Goal: Find specific fact: Find specific fact

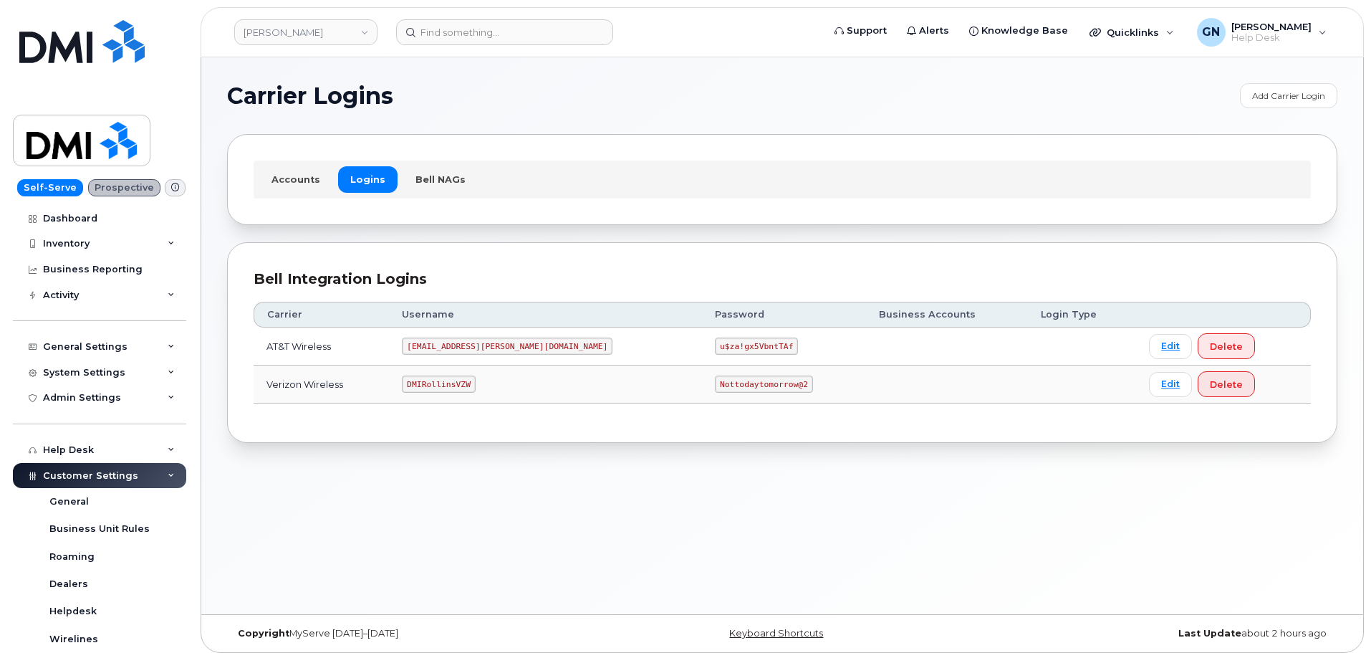
click at [449, 381] on code "DMIRollinsVZW" at bounding box center [438, 383] width 73 height 17
copy code "DMIRollinsVZW"
click at [715, 382] on code "Nottodaytomorrow@2" at bounding box center [763, 383] width 97 height 17
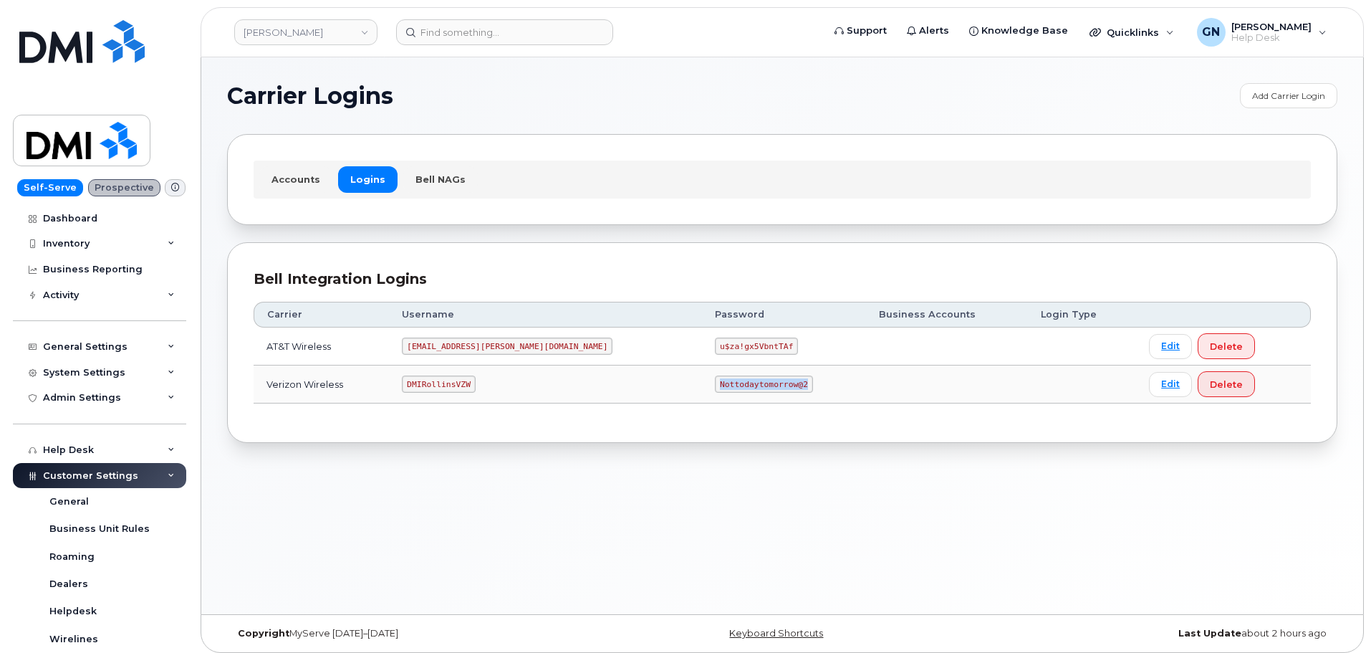
click at [715, 382] on code "Nottodaytomorrow@2" at bounding box center [763, 383] width 97 height 17
copy code "Nottodaytomorrow@2"
click at [471, 380] on code "DMIRollinsVZW" at bounding box center [438, 383] width 73 height 17
copy code "DMIRollinsVZW"
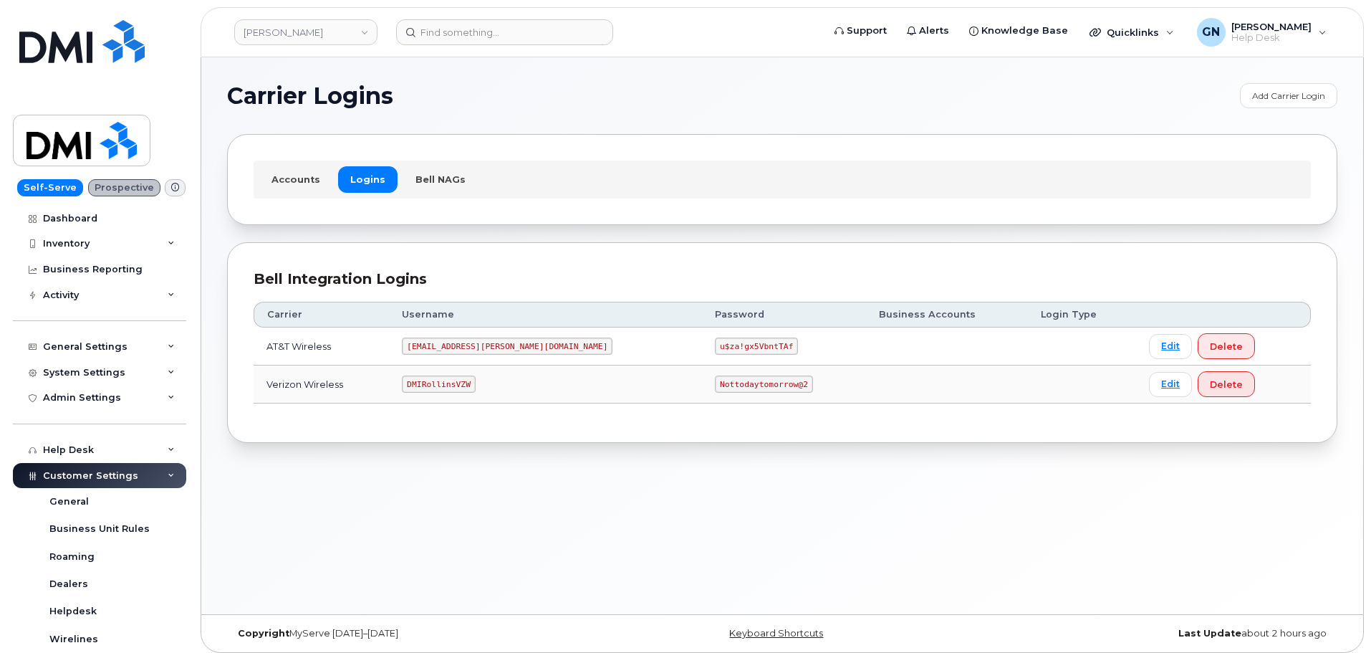
click at [715, 382] on code "Nottodaytomorrow@2" at bounding box center [763, 383] width 97 height 17
click at [715, 383] on code "Nottodaytomorrow@2" at bounding box center [763, 383] width 97 height 17
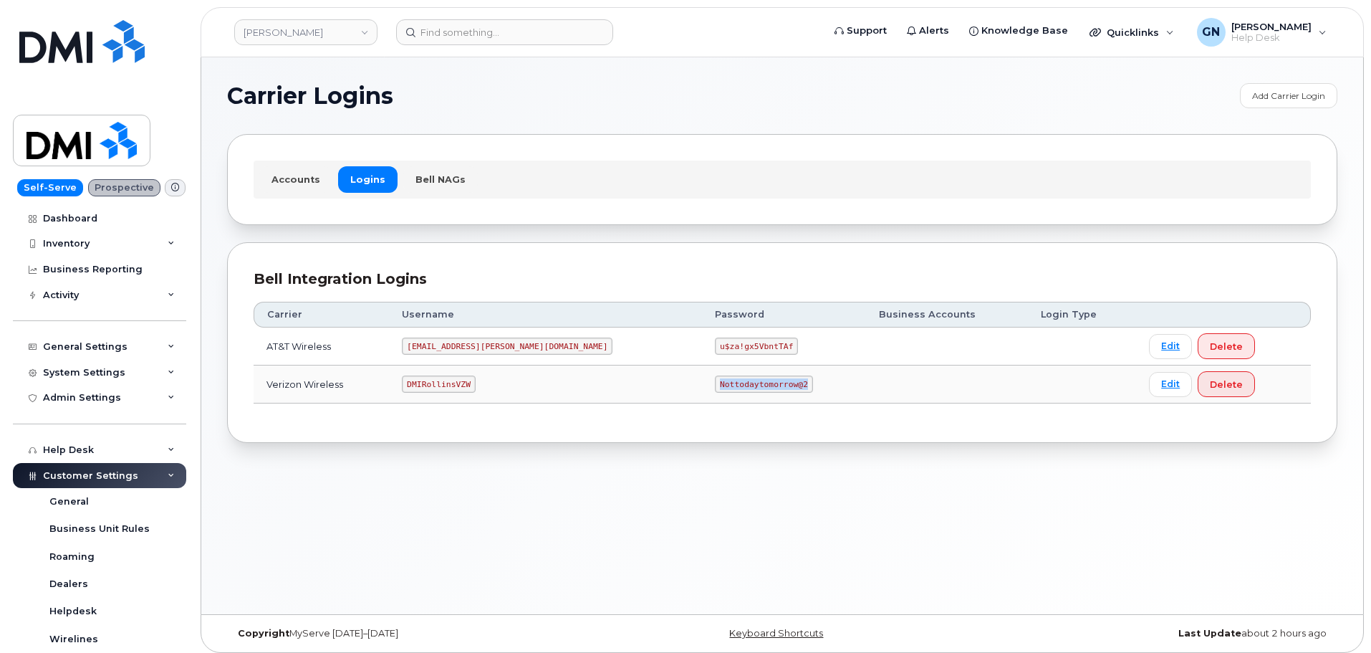
copy code "Nottodaytomorrow@2"
